Goal: Task Accomplishment & Management: Use online tool/utility

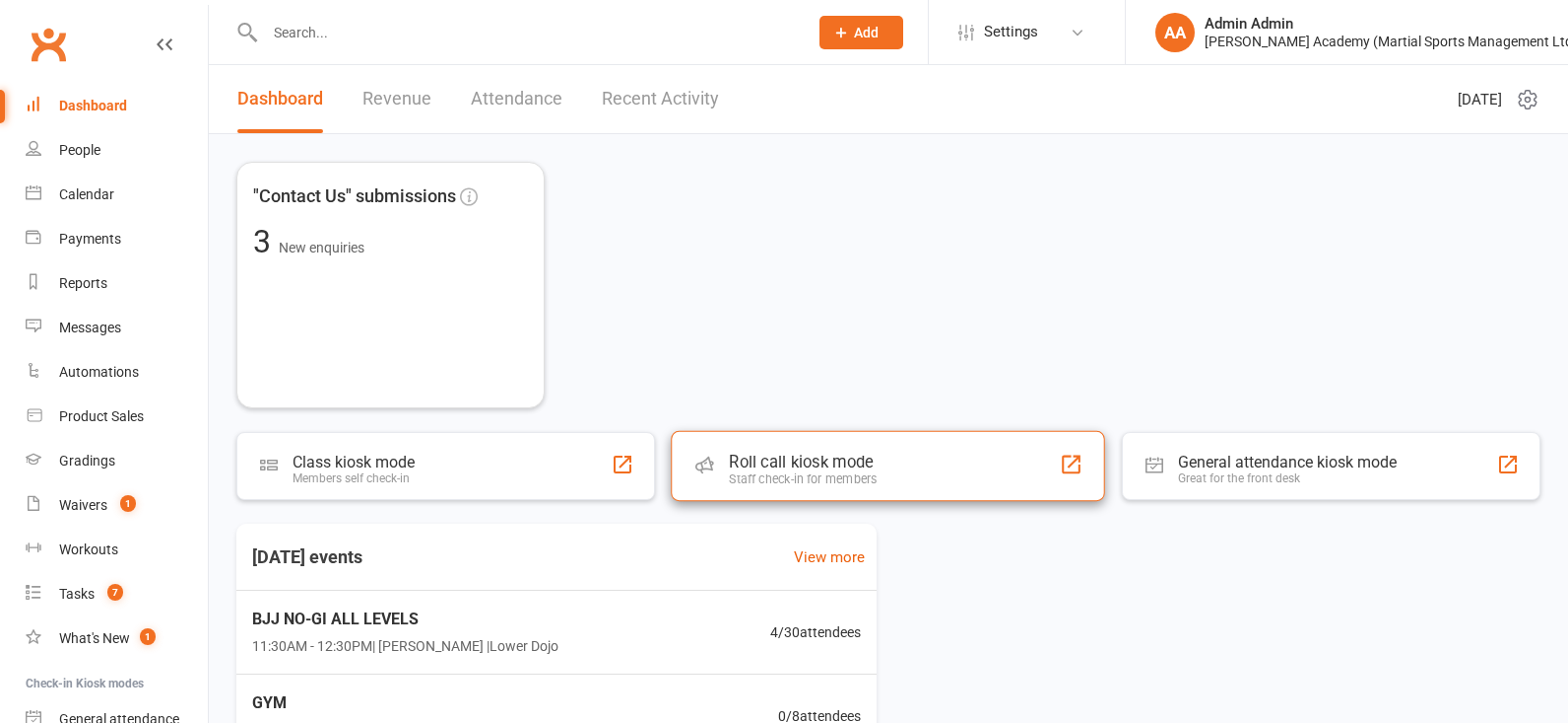
click at [787, 482] on div "Staff check-in for members" at bounding box center [803, 478] width 148 height 15
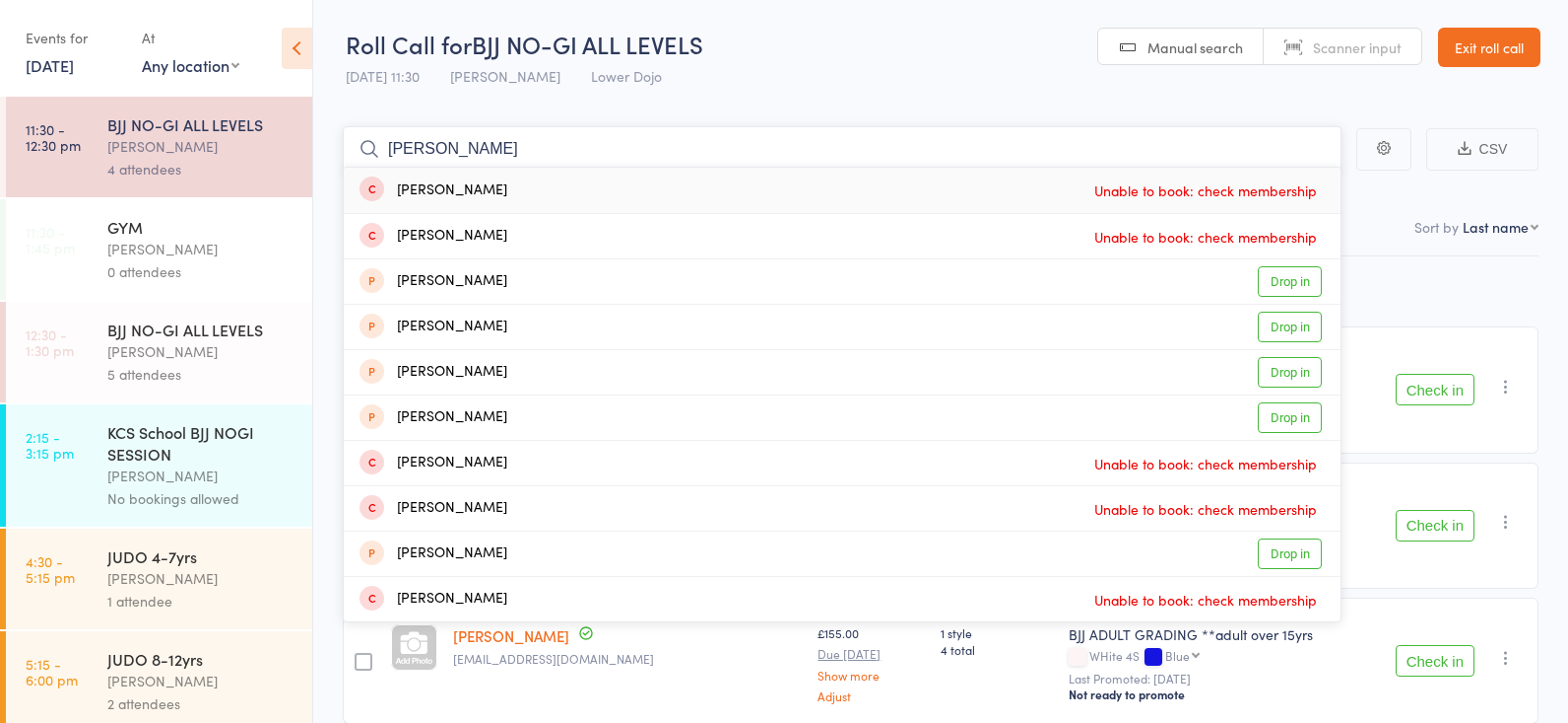
click at [432, 145] on input "[PERSON_NAME]" at bounding box center [842, 148] width 999 height 45
type input "j"
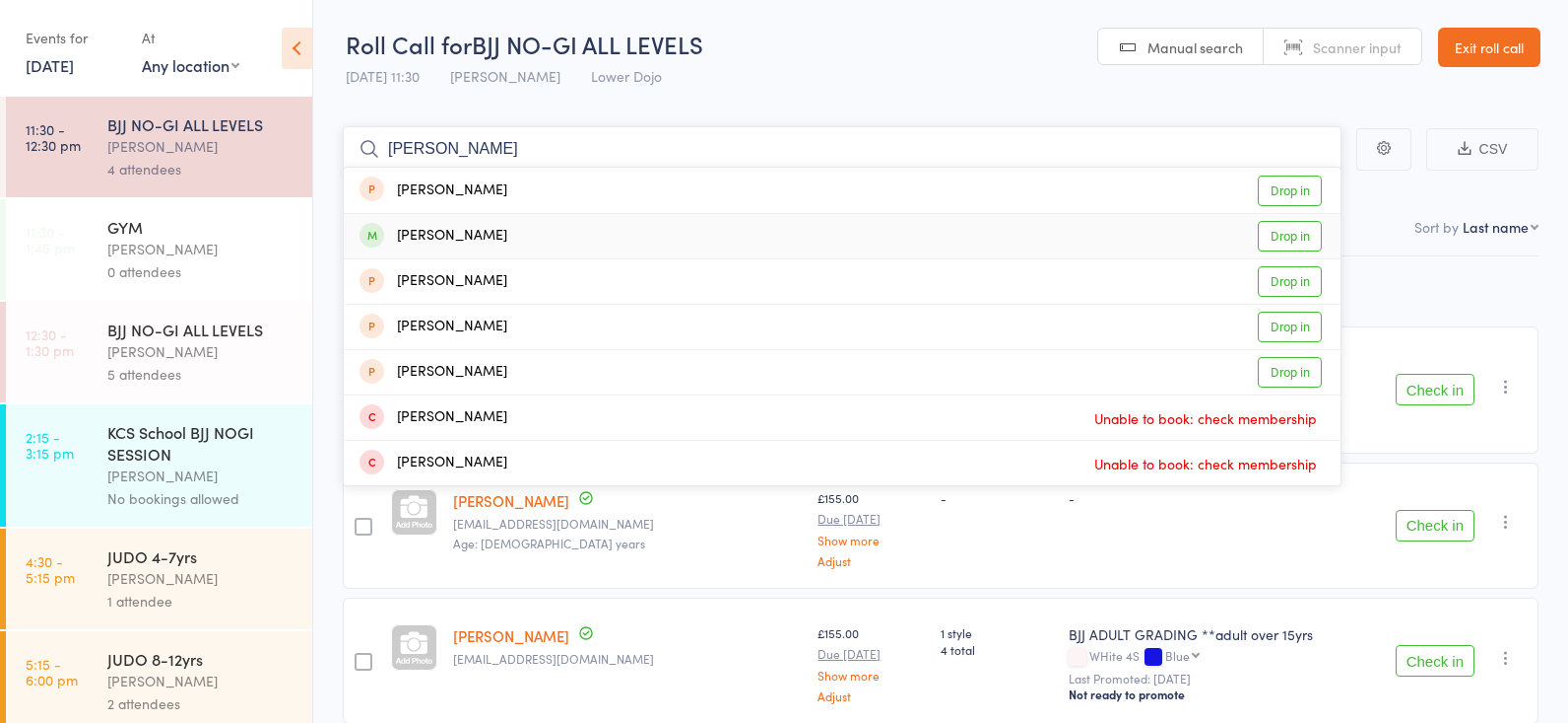
type input "elanor"
click at [1286, 234] on link "Drop in" at bounding box center [1291, 236] width 64 height 31
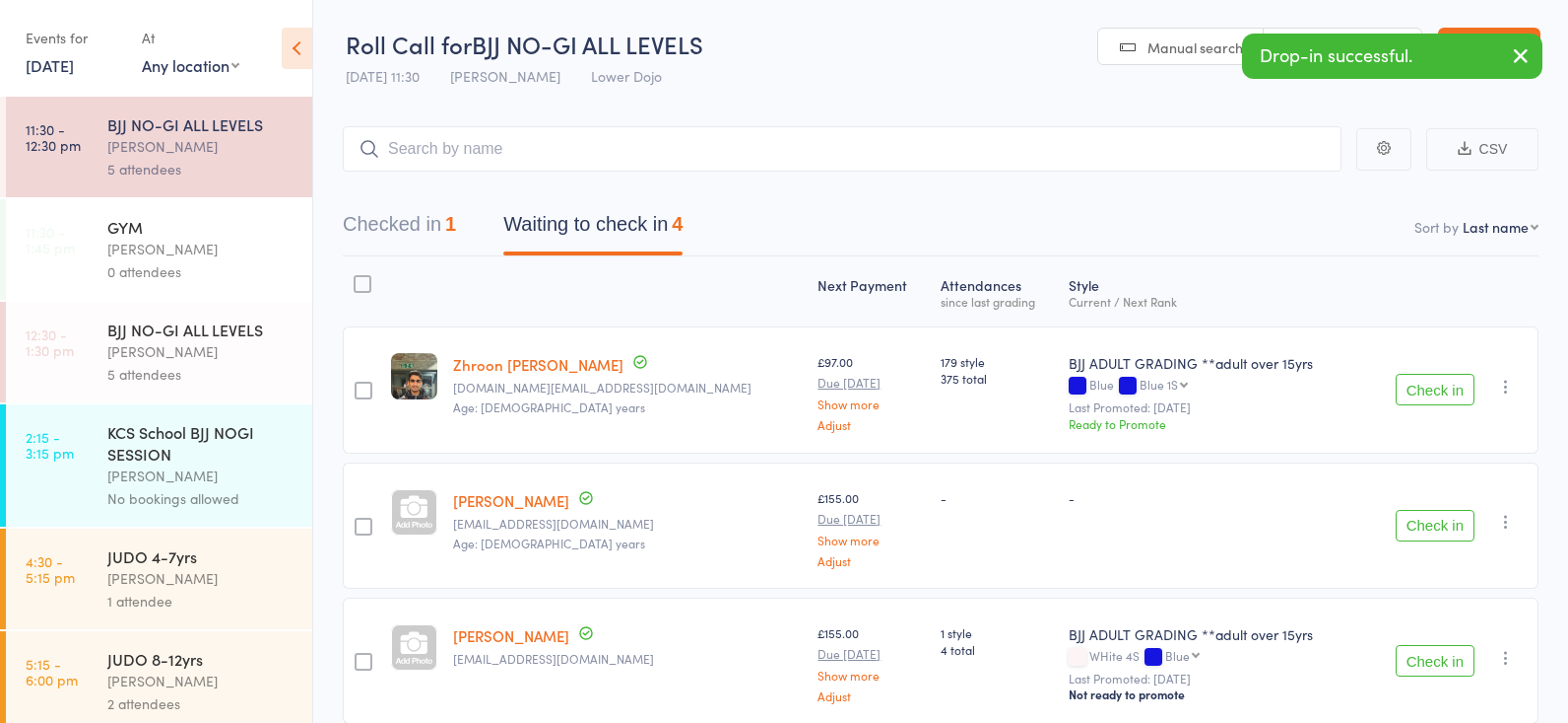
click at [1422, 390] on button "Check in" at bounding box center [1435, 389] width 79 height 32
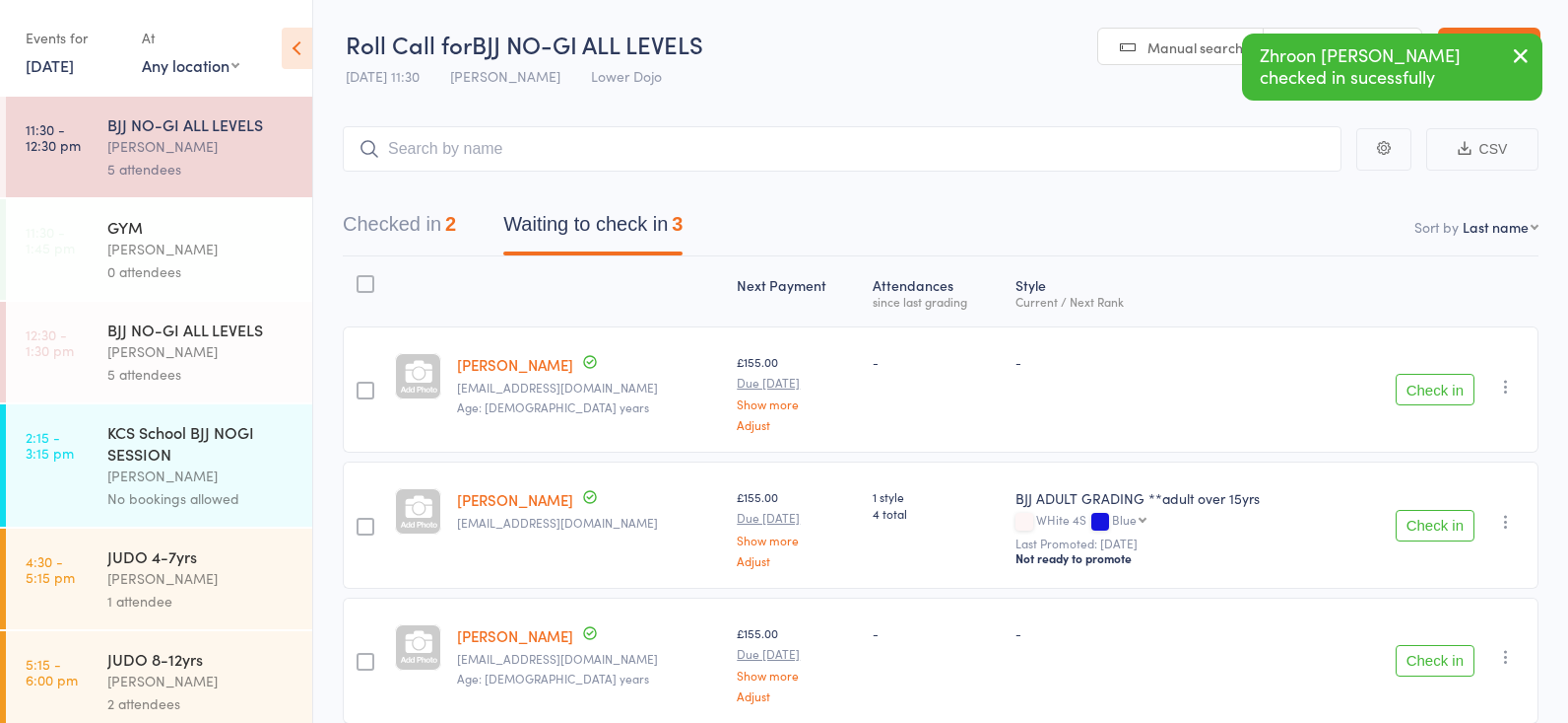
click at [1430, 391] on button "Check in" at bounding box center [1435, 389] width 79 height 32
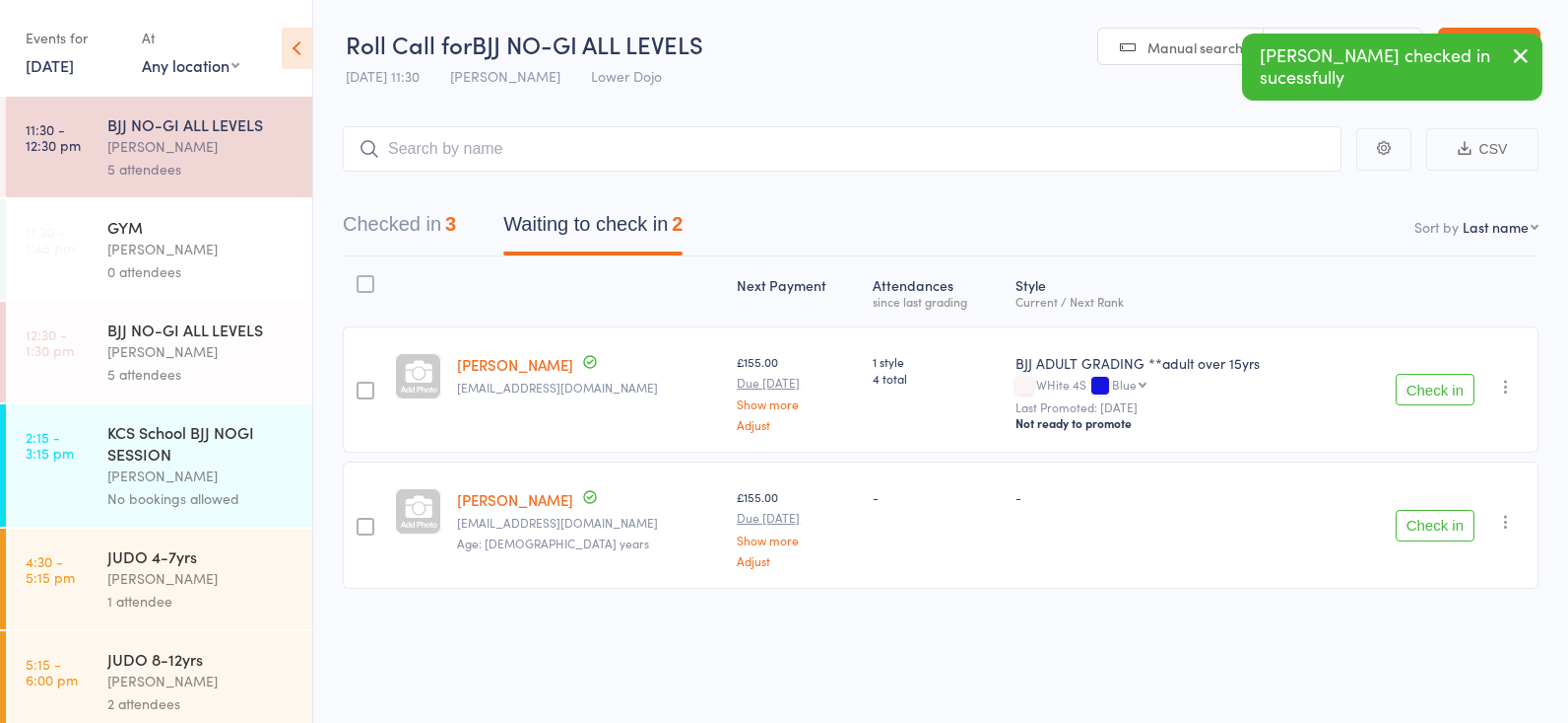
click at [1422, 387] on button "Check in" at bounding box center [1435, 389] width 79 height 32
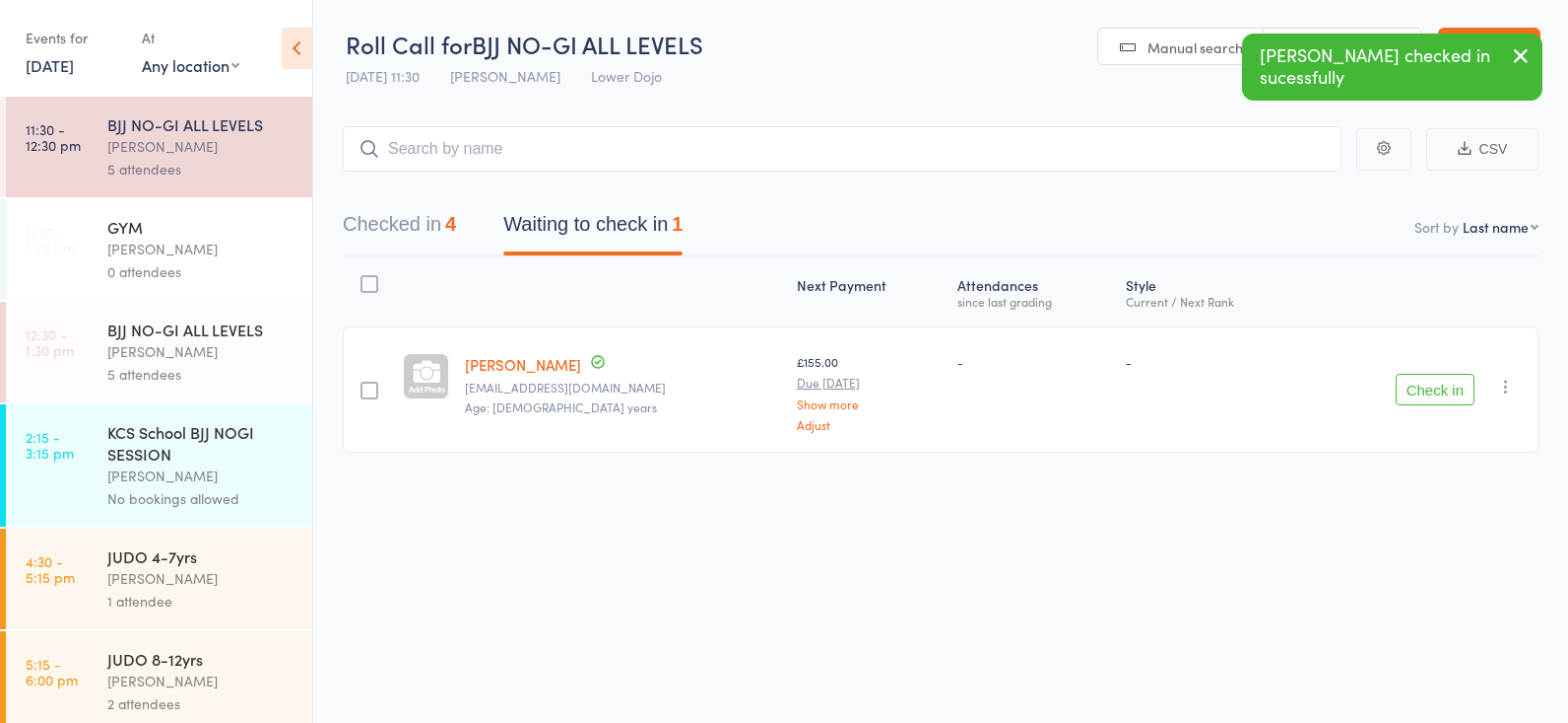
click at [1416, 389] on button "Check in" at bounding box center [1435, 389] width 79 height 32
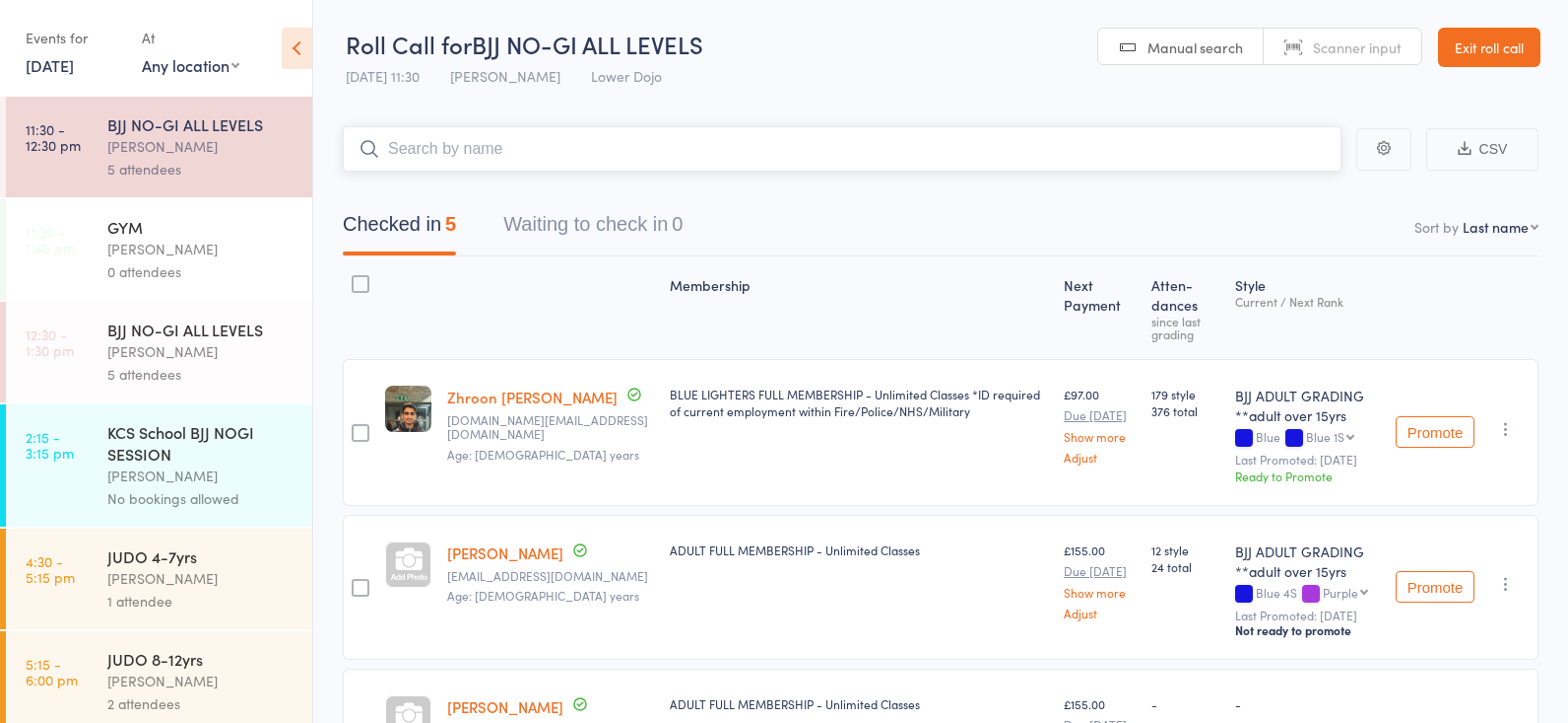
click at [408, 144] on input "search" at bounding box center [842, 148] width 999 height 45
type input "j"
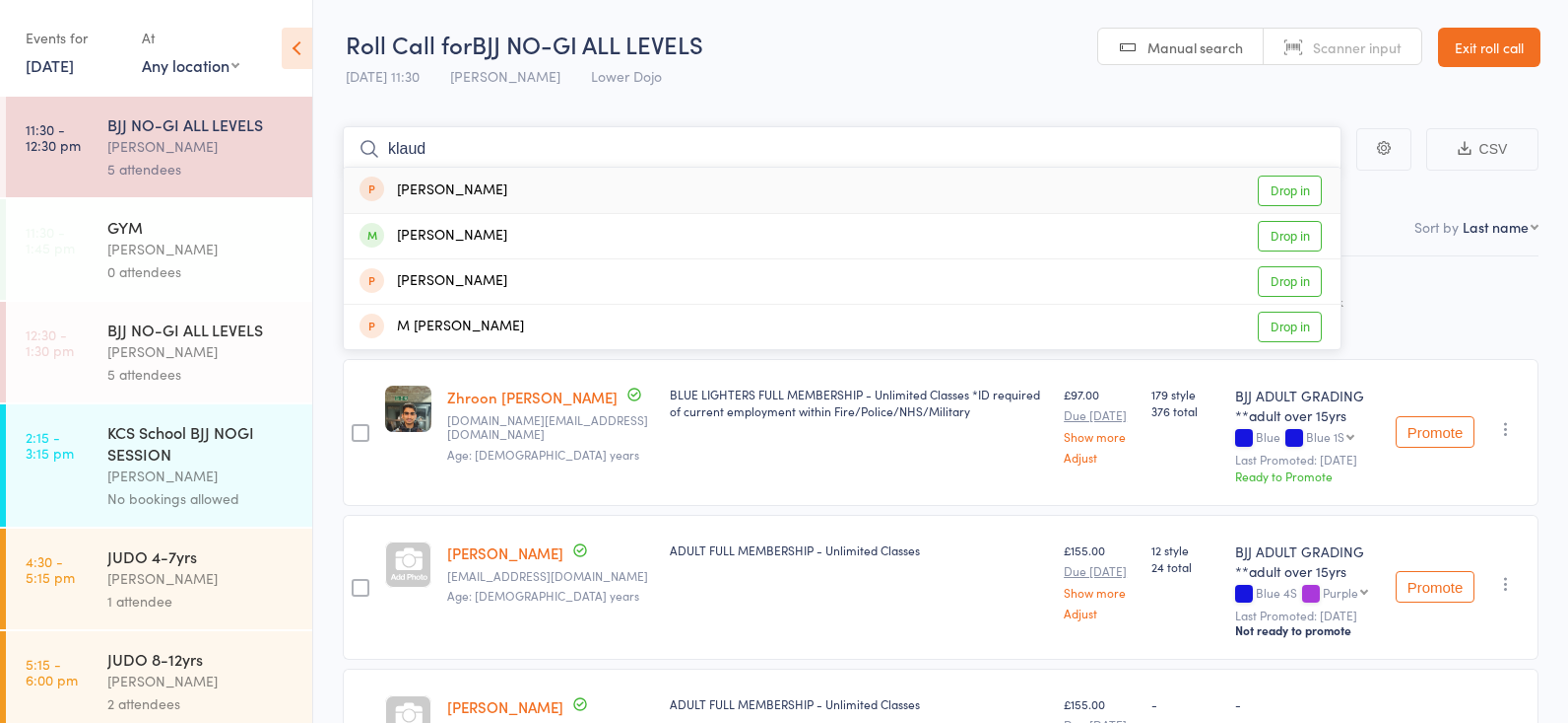
type input "laud"
drag, startPoint x: 407, startPoint y: 144, endPoint x: 1300, endPoint y: 234, distance: 897.5
click at [1300, 234] on link "Drop in" at bounding box center [1291, 236] width 64 height 31
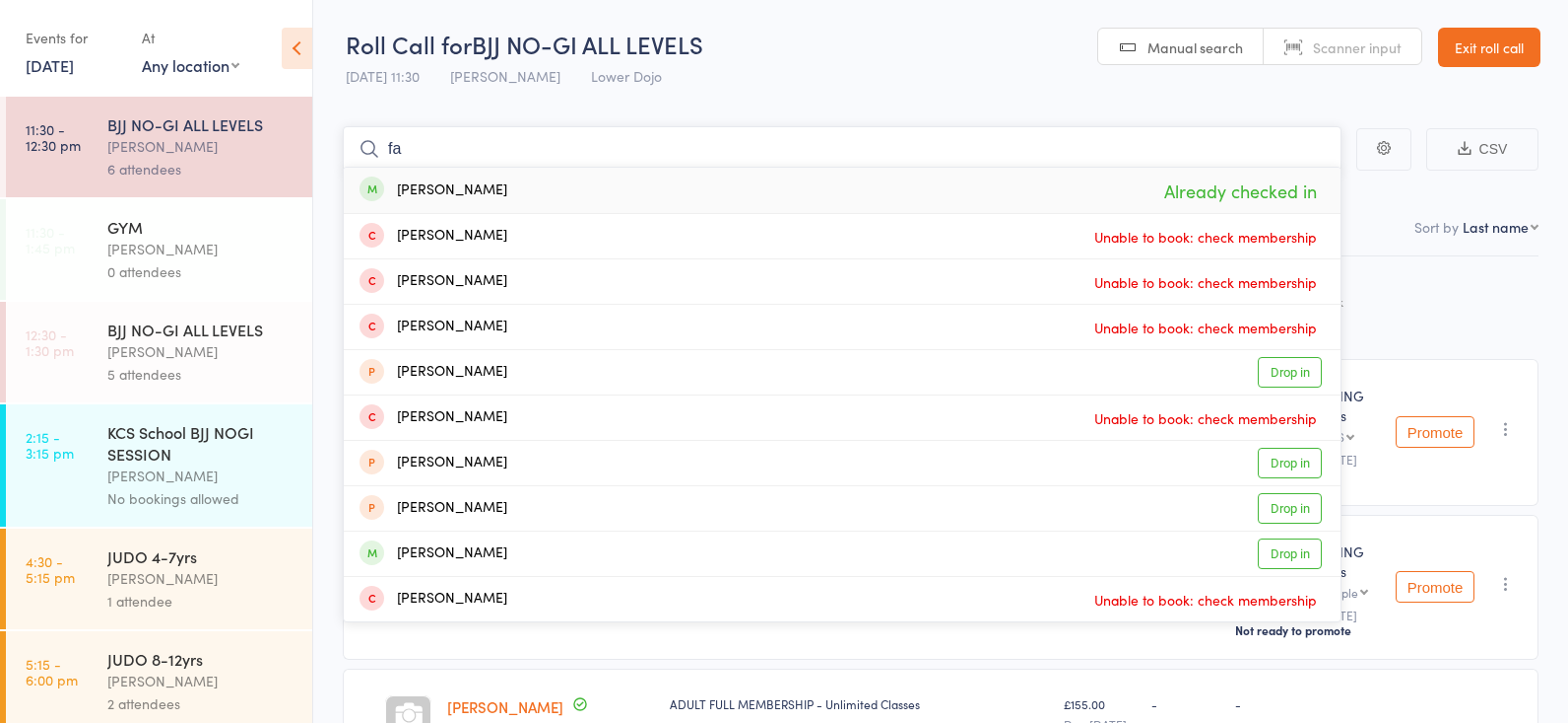
type input "f"
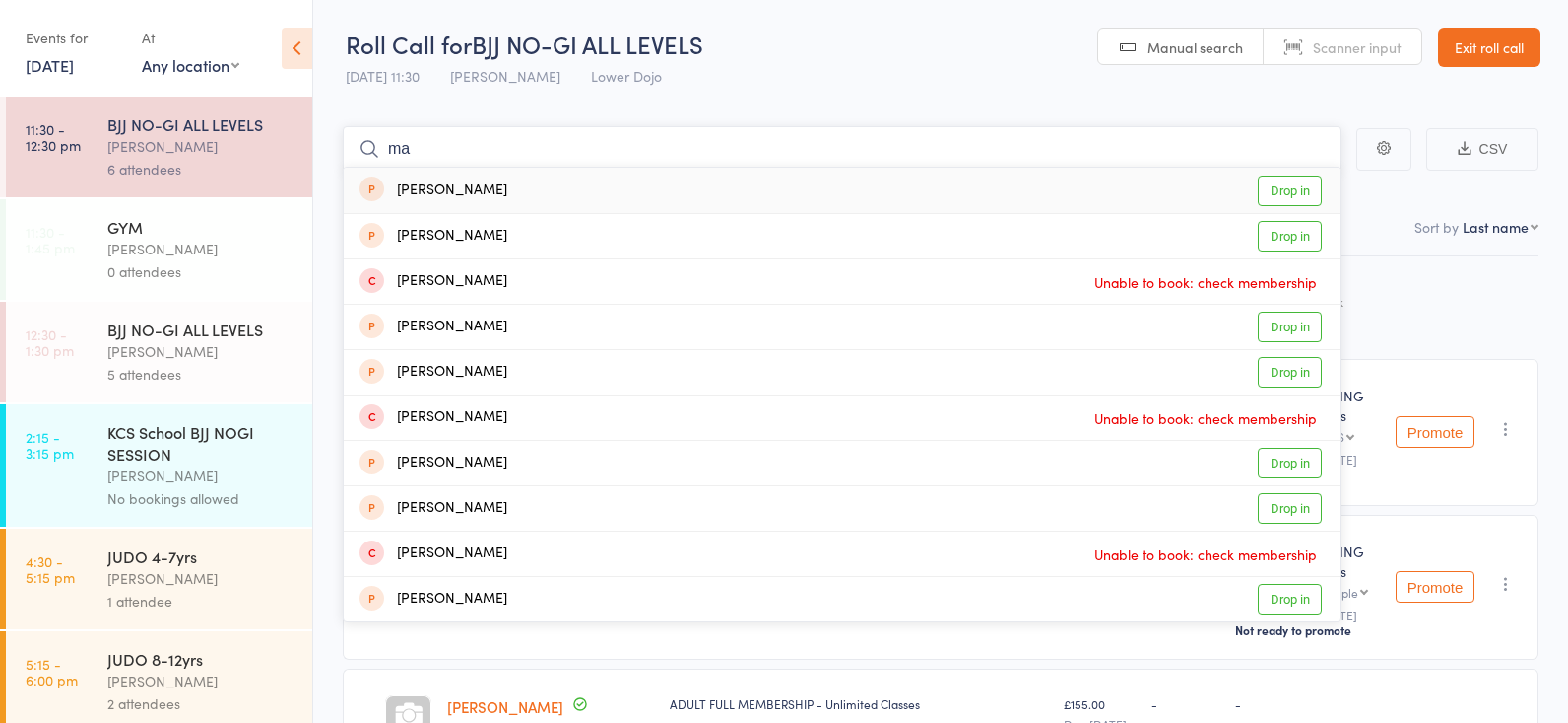
type input "m"
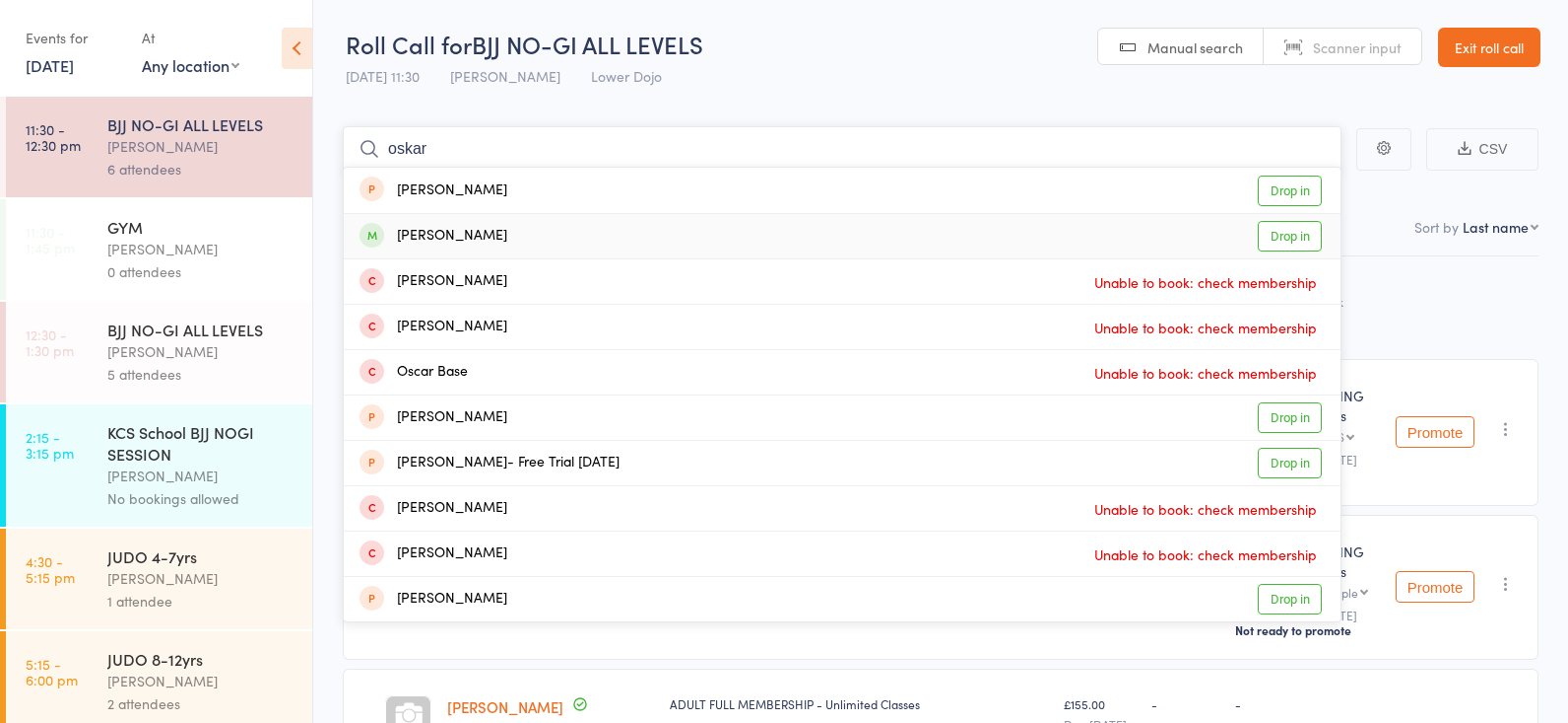
type input "oskar"
click at [591, 239] on div "Oskar Tedman Drop in" at bounding box center [841, 236] width 997 height 44
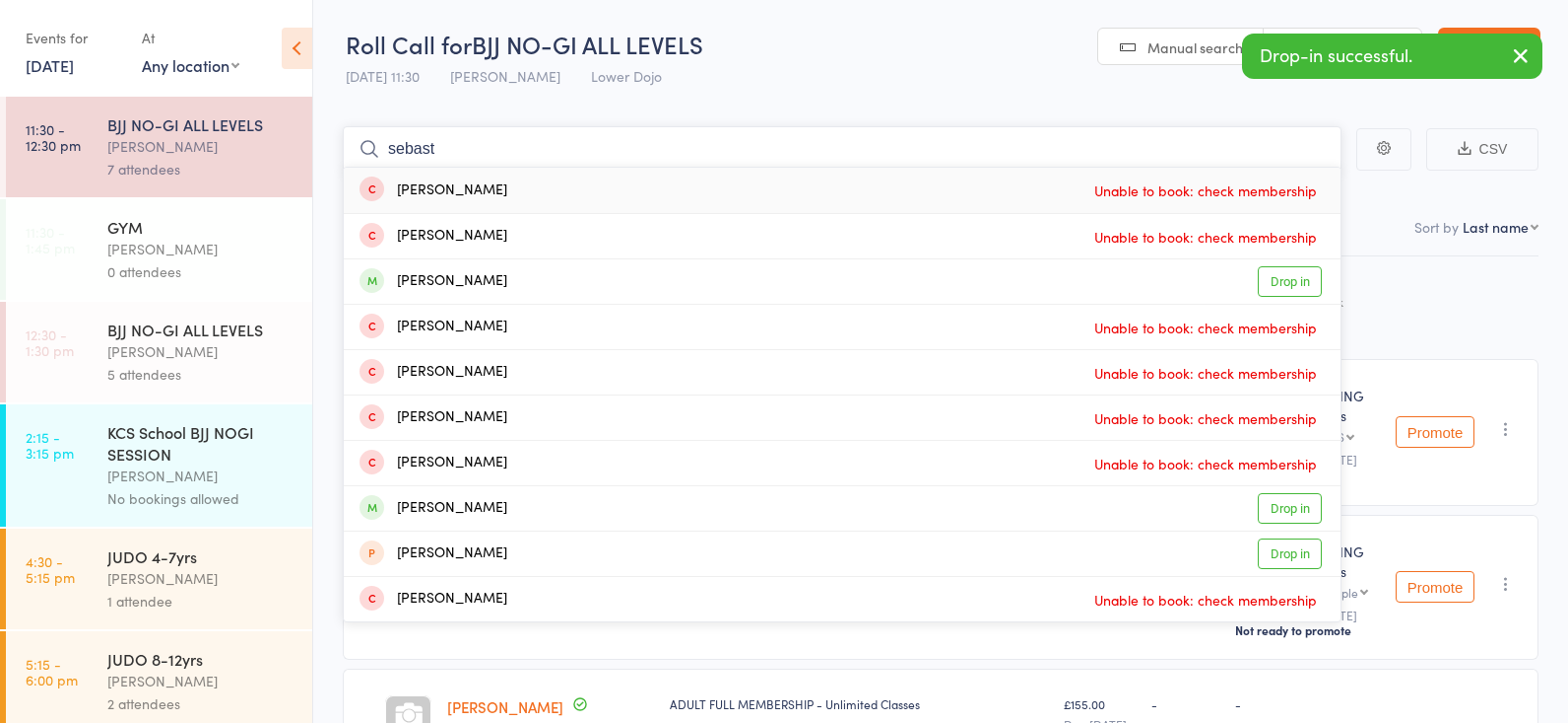
type input "Sebastian"
drag, startPoint x: 588, startPoint y: 237, endPoint x: 1273, endPoint y: 508, distance: 736.7
click at [1274, 508] on link "Drop in" at bounding box center [1291, 508] width 64 height 31
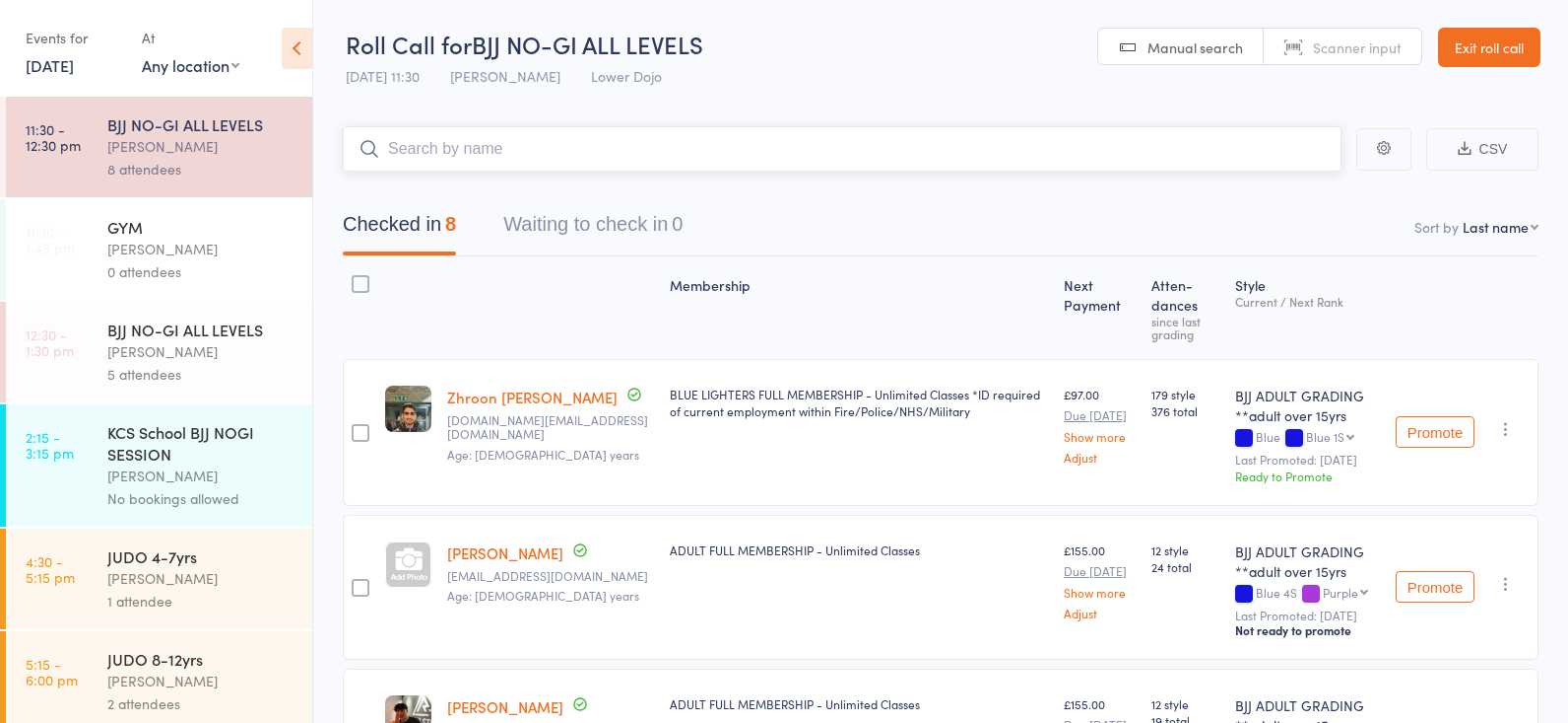
click at [920, 148] on input "search" at bounding box center [842, 148] width 999 height 45
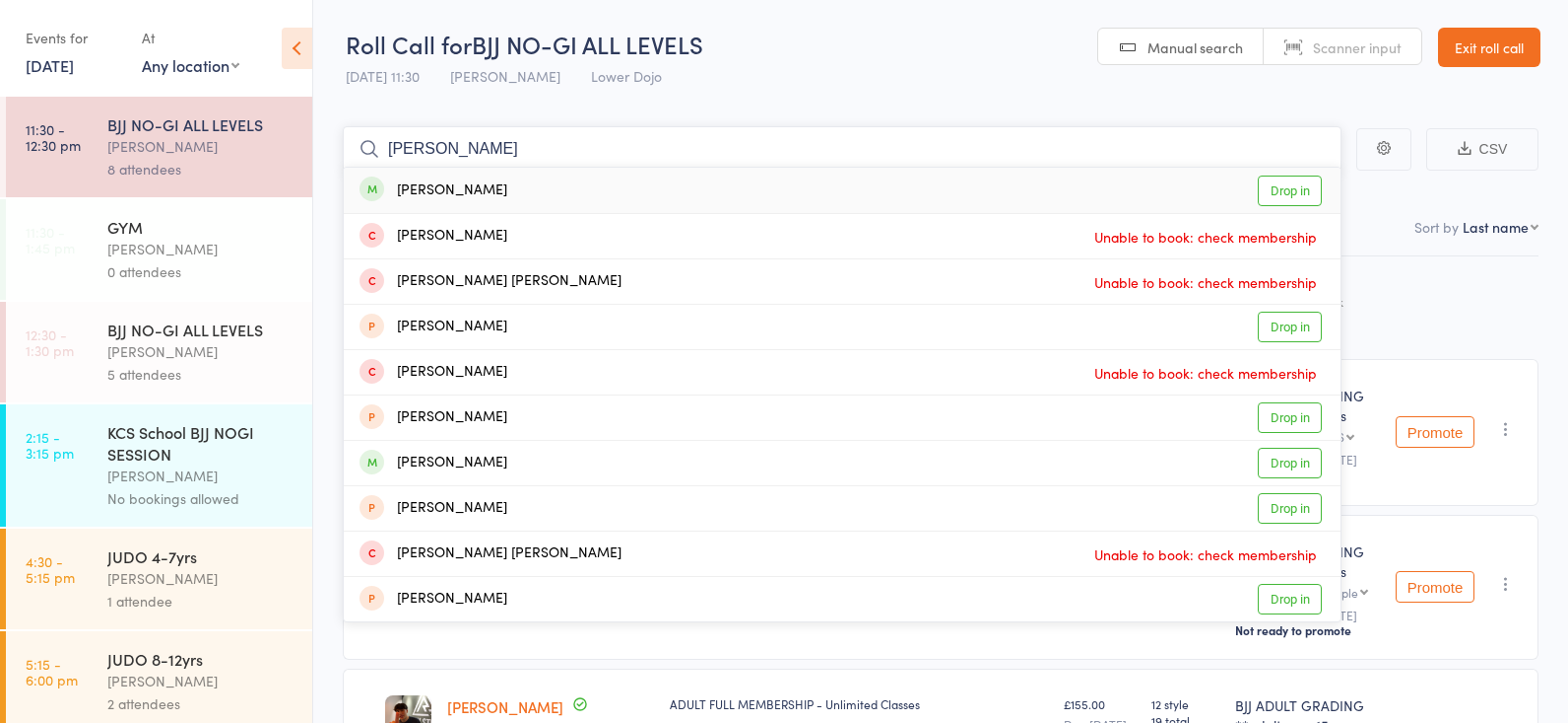
type input "[PERSON_NAME]"
click at [1264, 182] on link "Drop in" at bounding box center [1291, 191] width 64 height 31
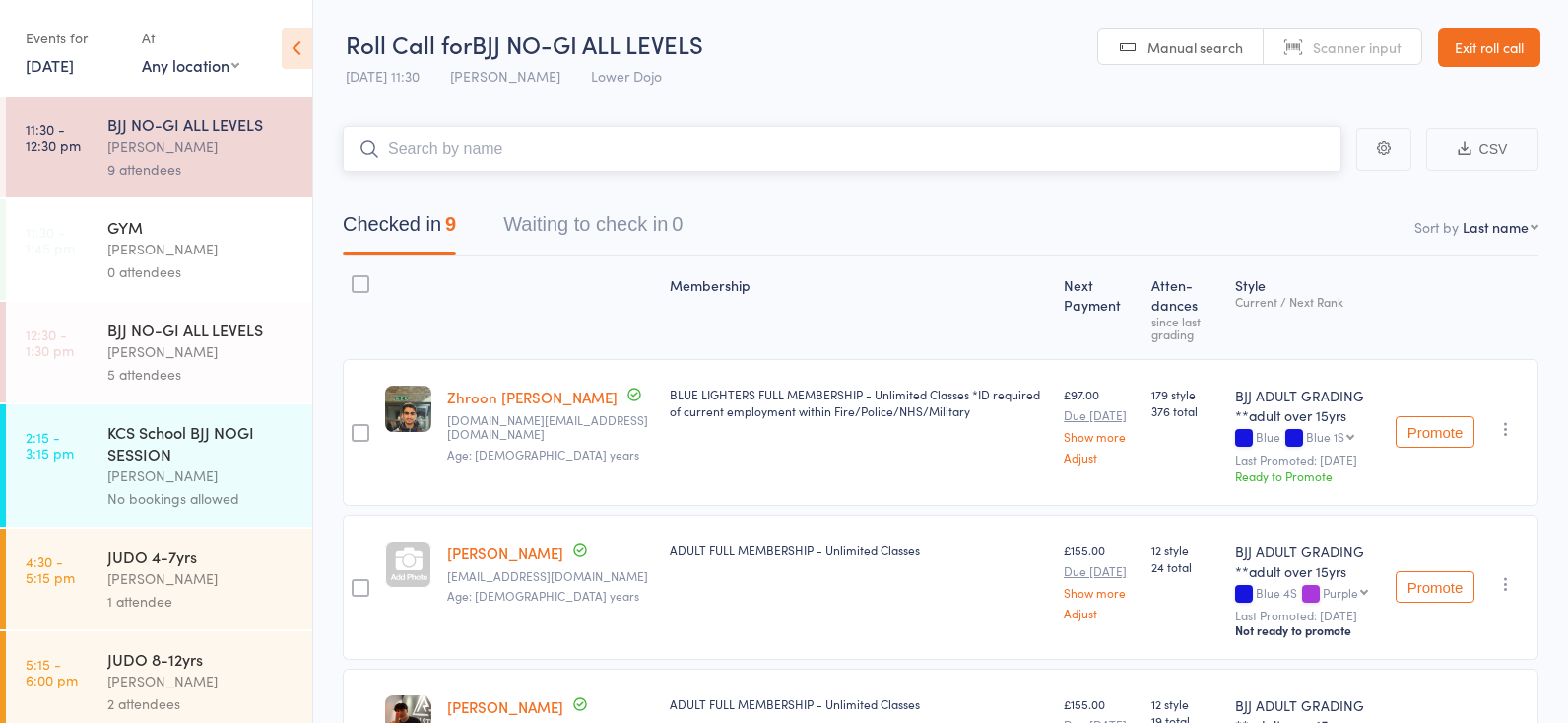
click at [872, 153] on input "search" at bounding box center [842, 148] width 999 height 45
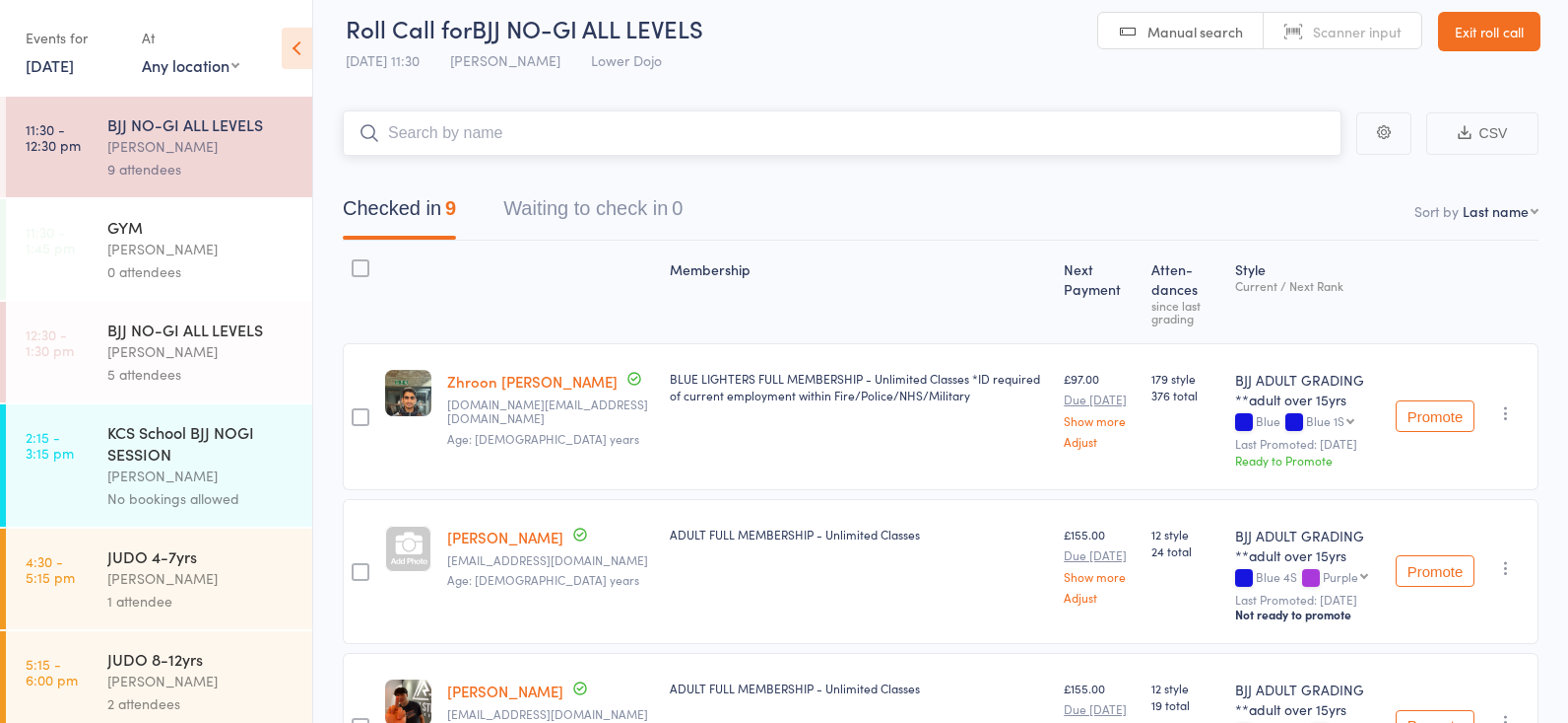
scroll to position [16, 0]
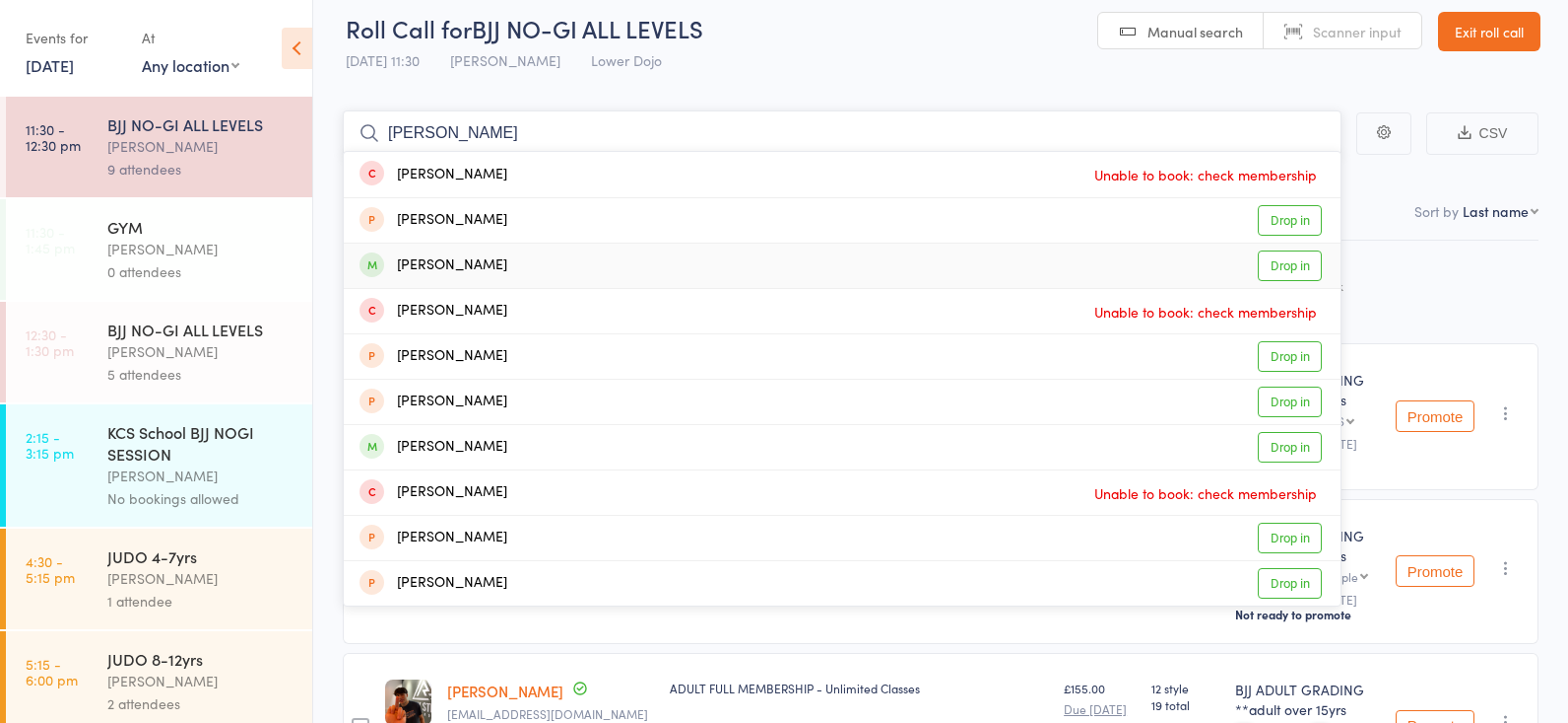
type input "archie"
click at [1306, 267] on link "Drop in" at bounding box center [1291, 266] width 64 height 31
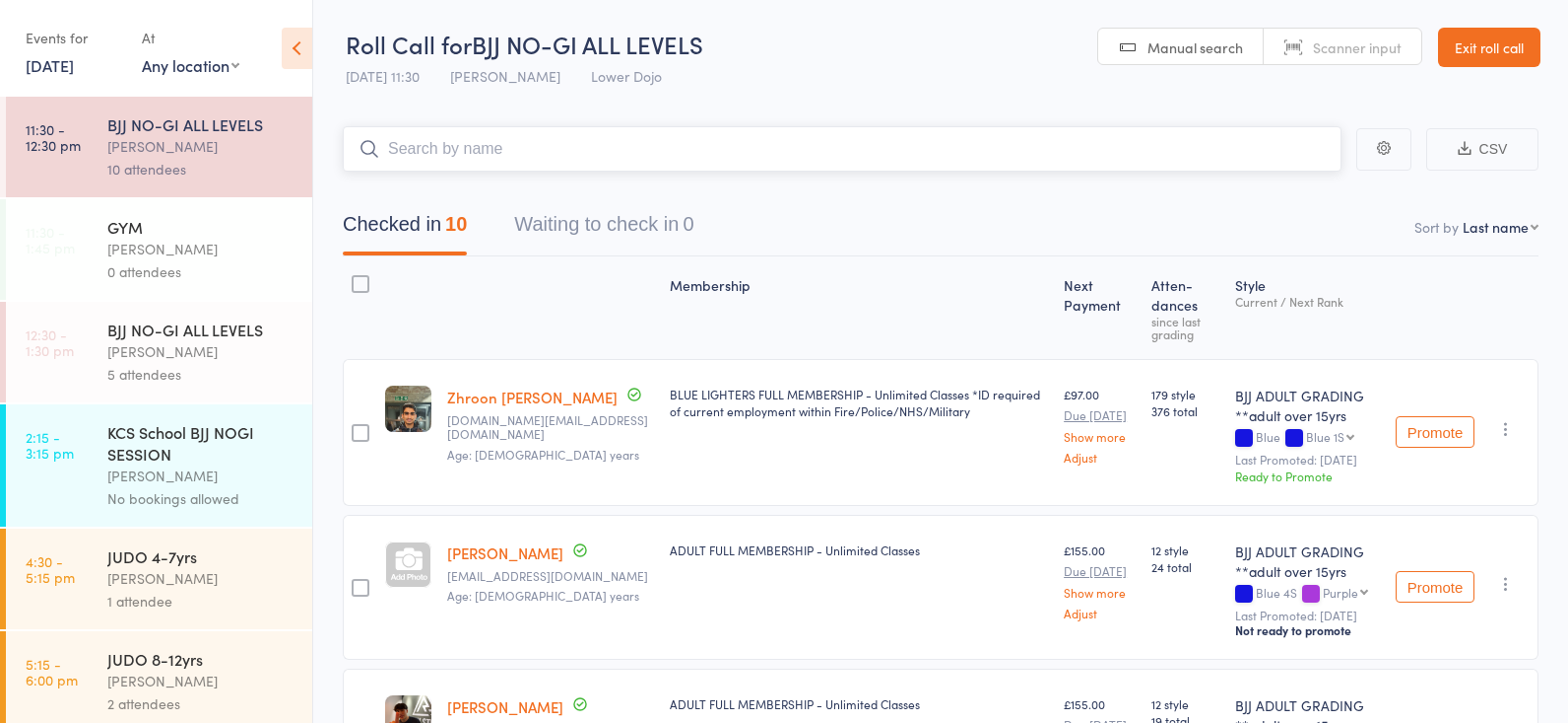
scroll to position [0, 0]
type input "[PERSON_NAME]"
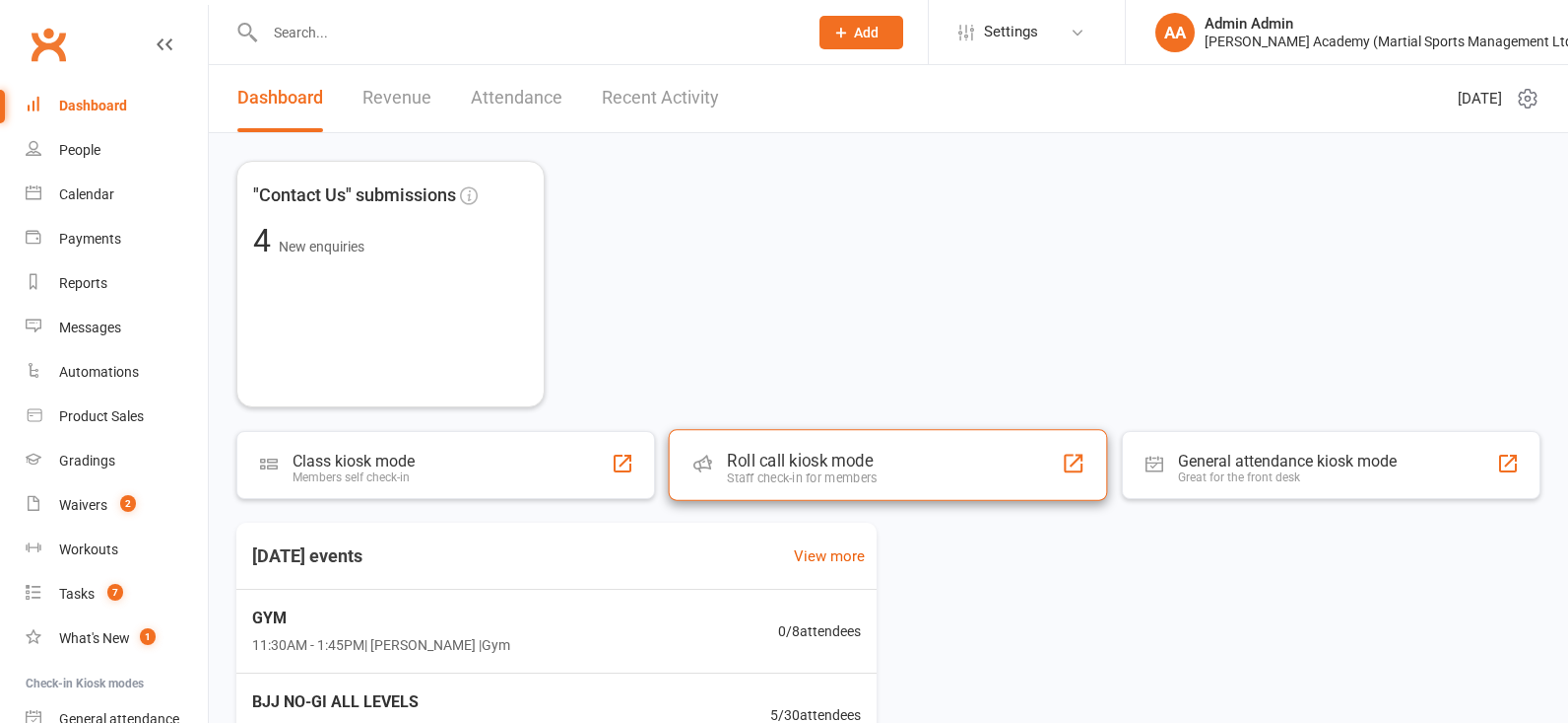
click at [757, 441] on div "Roll call kiosk mode Staff check-in for members" at bounding box center [888, 463] width 439 height 71
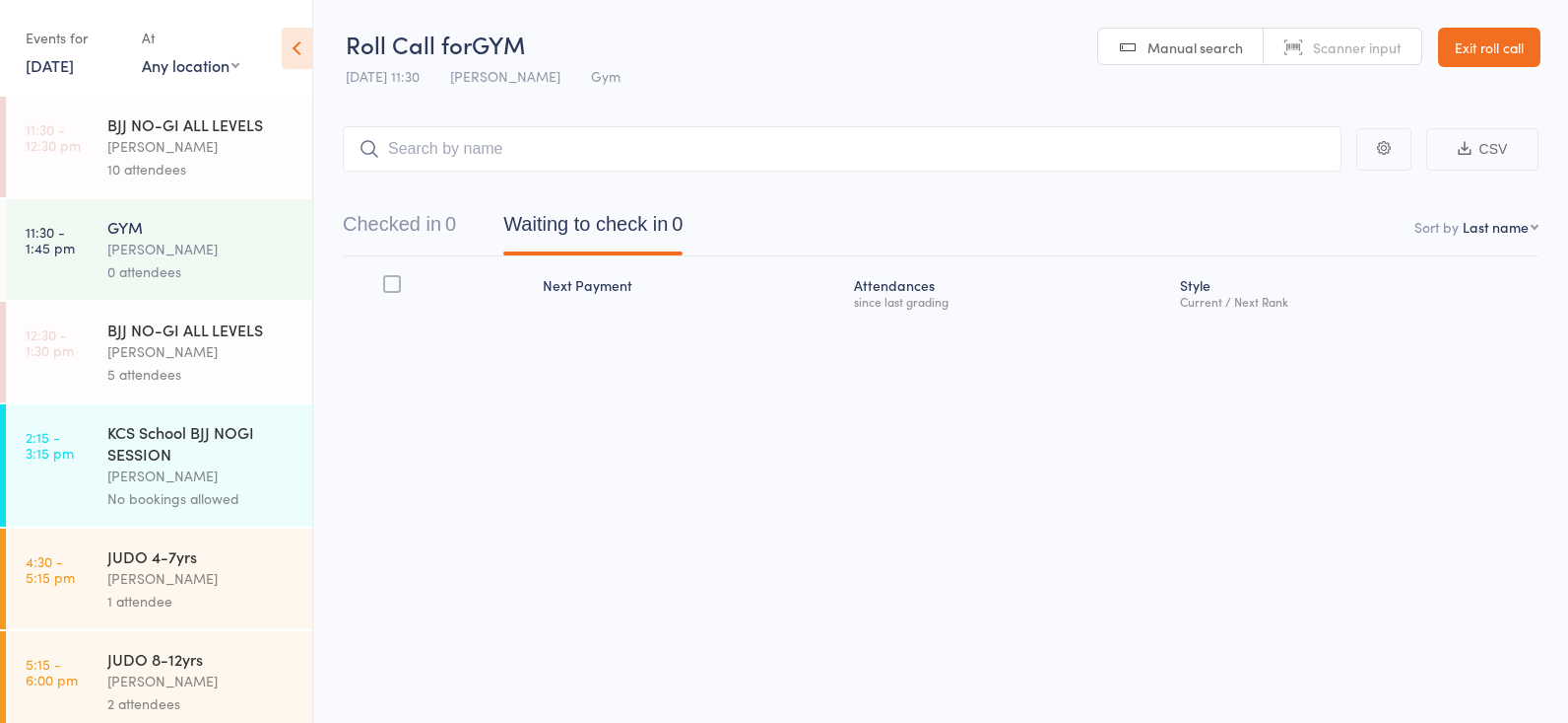
click at [190, 154] on div "[PERSON_NAME]" at bounding box center [202, 146] width 189 height 23
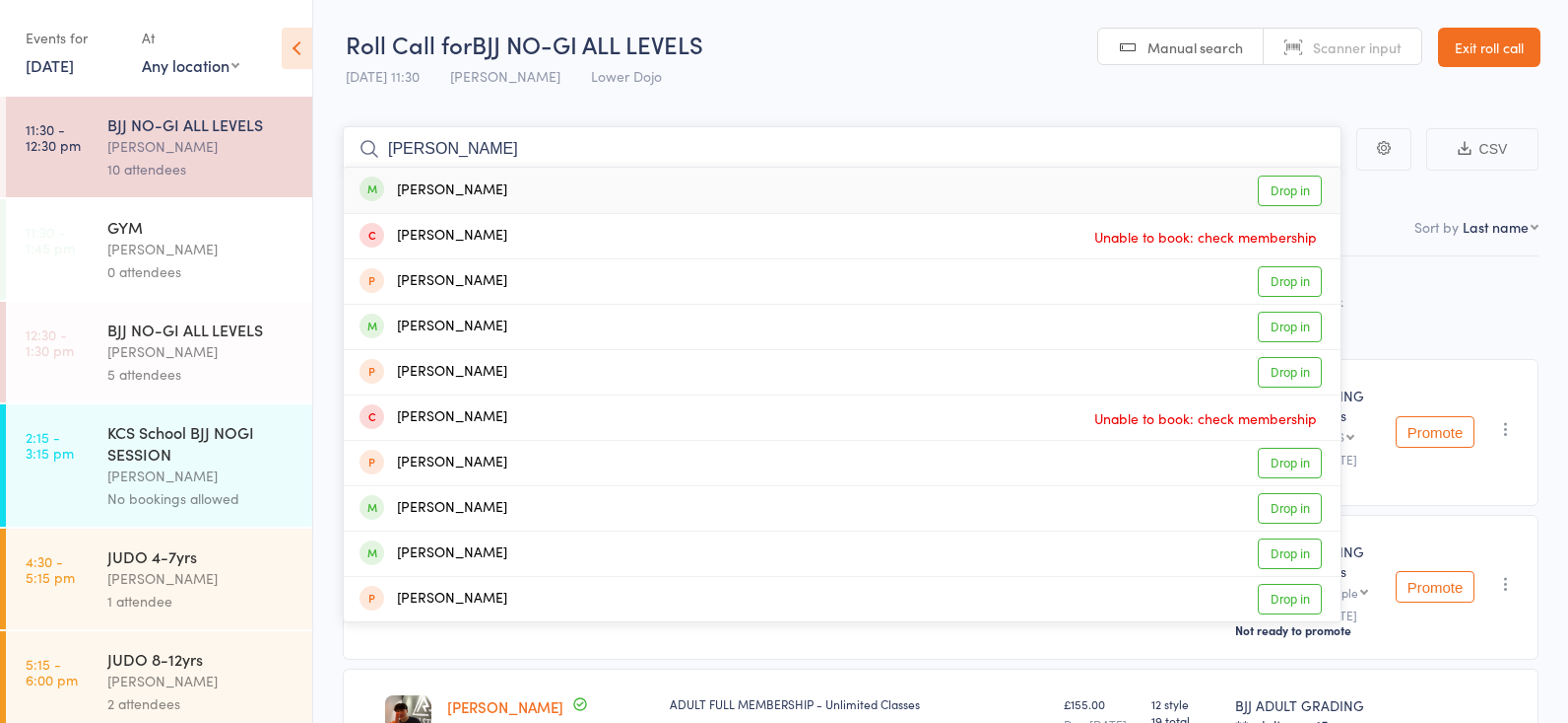
type input "[PERSON_NAME]"
click at [1282, 194] on link "Drop in" at bounding box center [1291, 191] width 64 height 31
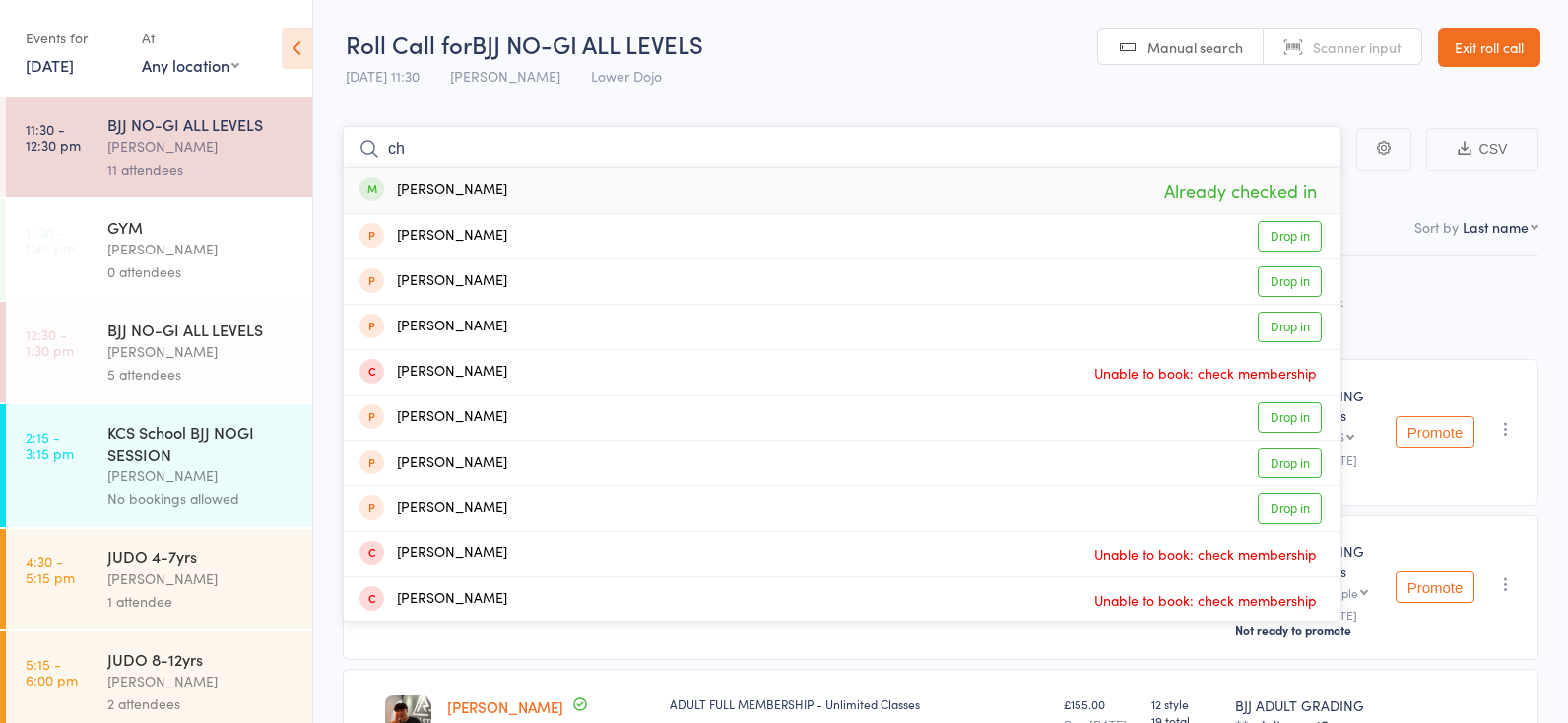
type input "c"
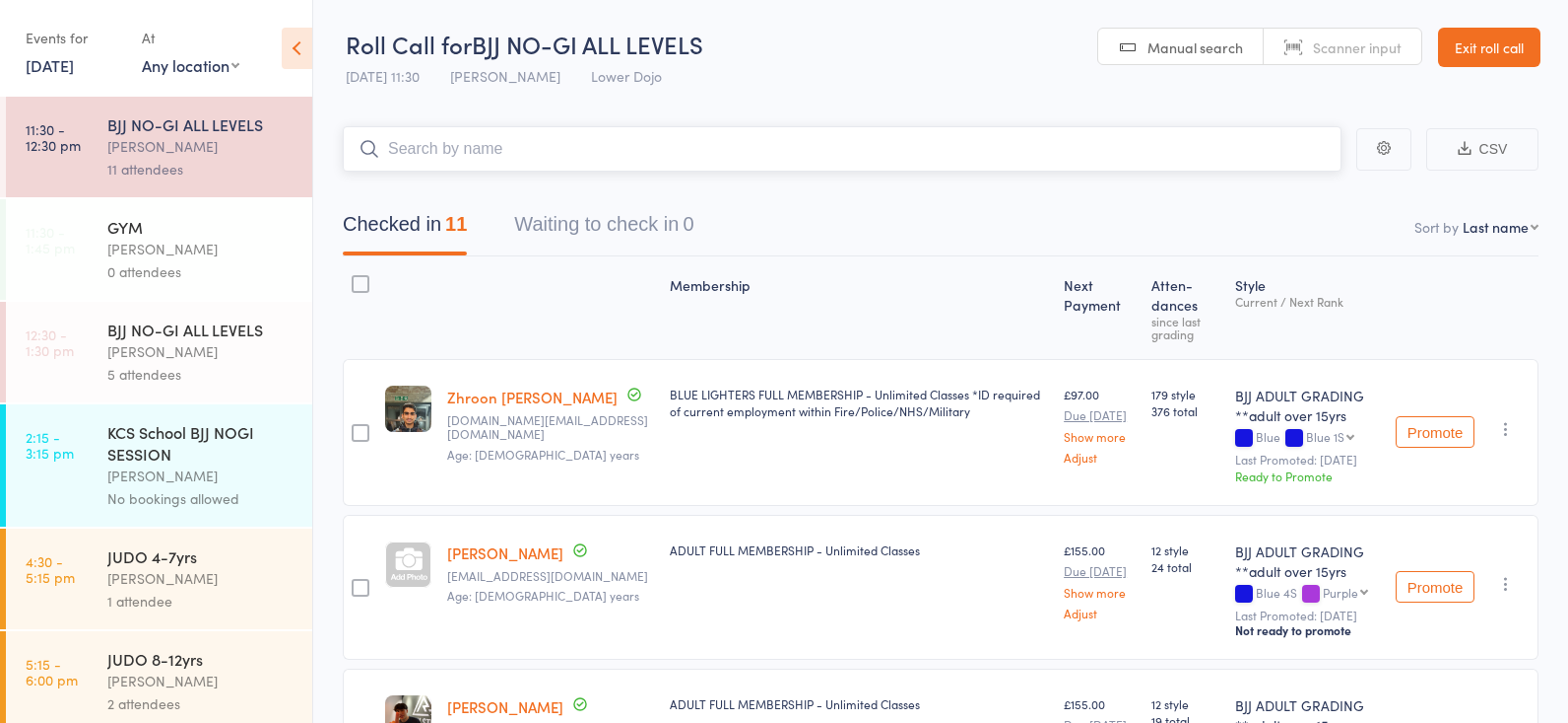
click at [621, 146] on input "search" at bounding box center [842, 148] width 999 height 45
click at [616, 146] on input "search" at bounding box center [842, 148] width 999 height 45
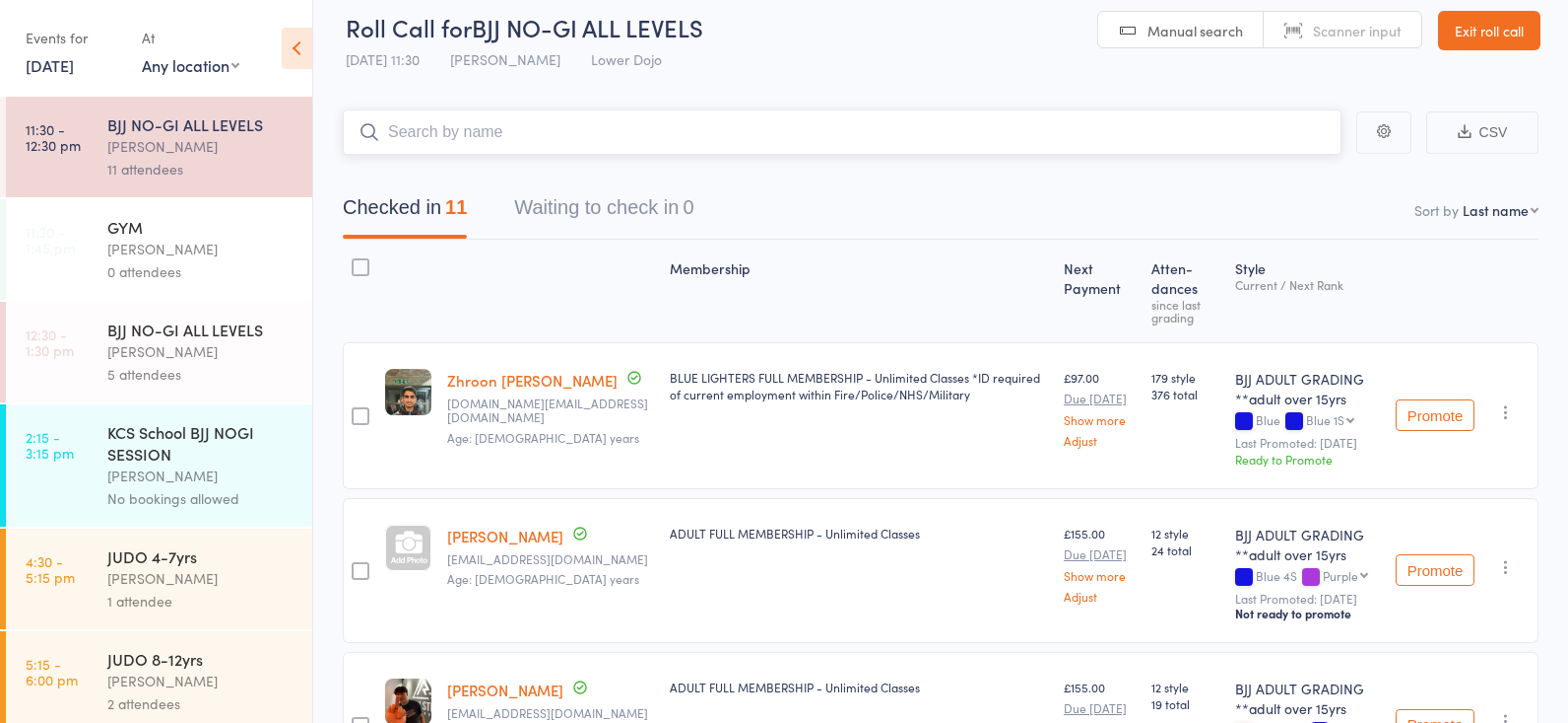
scroll to position [17, 0]
type input "k"
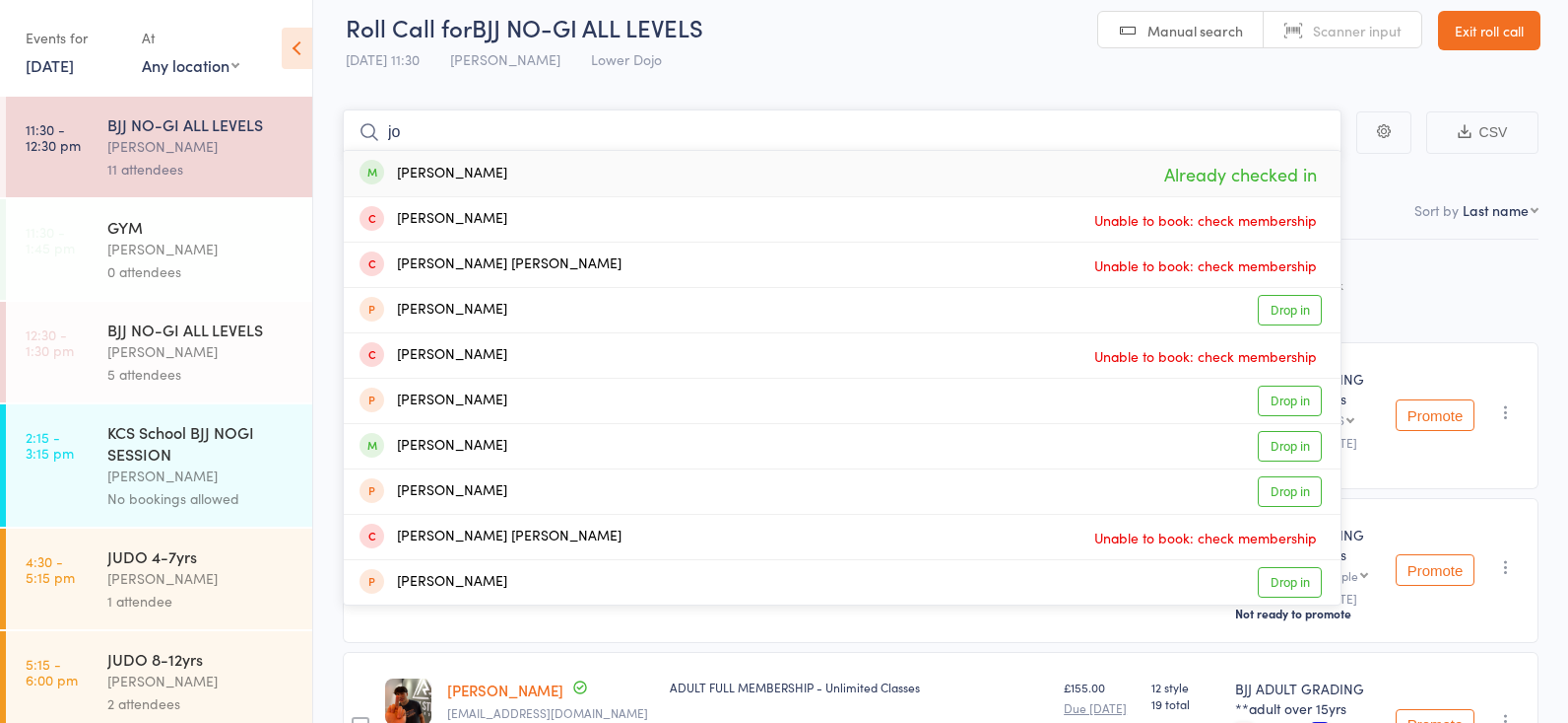
type input "j"
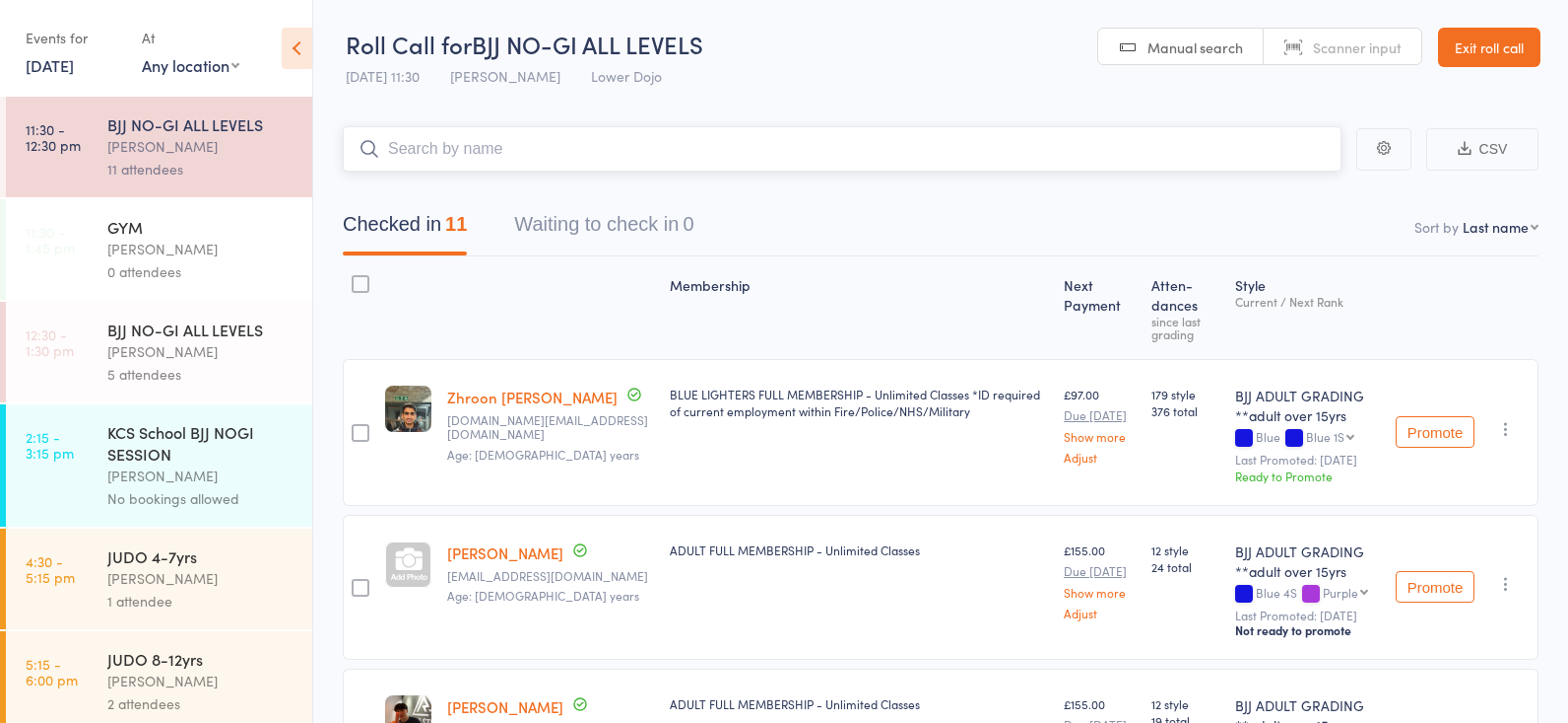
scroll to position [0, 0]
click at [592, 154] on input "search" at bounding box center [842, 148] width 999 height 45
